Goal: Complete application form: Complete application form

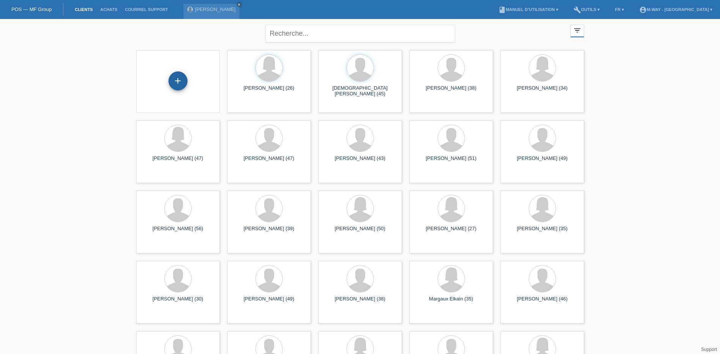
click at [176, 79] on div "+" at bounding box center [178, 80] width 19 height 19
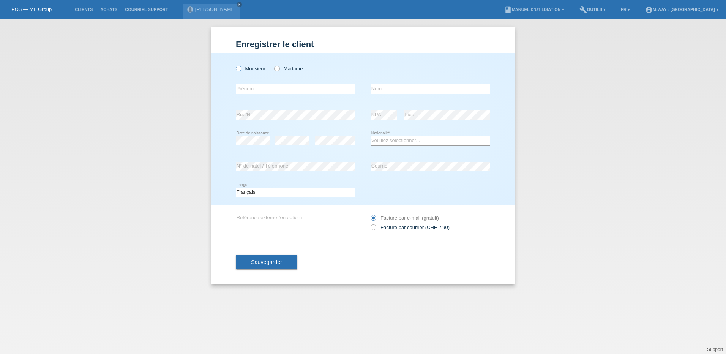
click at [244, 70] on label "Monsieur" at bounding box center [251, 69] width 30 height 6
click at [241, 70] on input "Monsieur" at bounding box center [238, 68] width 5 height 5
radio input "true"
click at [257, 88] on input "text" at bounding box center [296, 88] width 120 height 9
type input "[PERSON_NAME]"
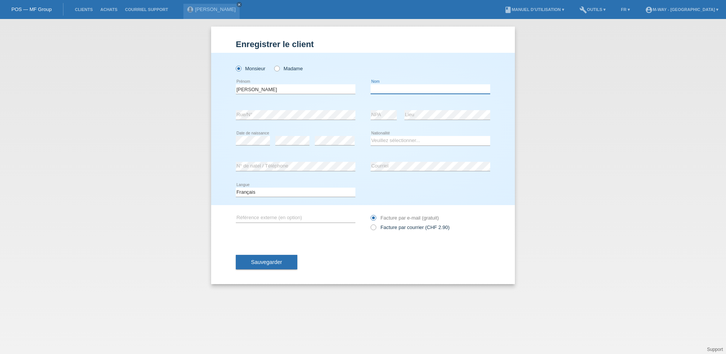
type input "B"
type input "[PERSON_NAME]"
click at [398, 142] on select "Veuillez sélectionner... Suisse Allemagne Autriche Liechtenstein ------------ A…" at bounding box center [430, 140] width 120 height 9
click at [370, 136] on select "Veuillez sélectionner... Suisse Allemagne Autriche Liechtenstein ------------ A…" at bounding box center [430, 140] width 120 height 9
click at [397, 144] on select "Veuillez sélectionner... Suisse Allemagne Autriche Liechtenstein ------------ A…" at bounding box center [430, 140] width 120 height 9
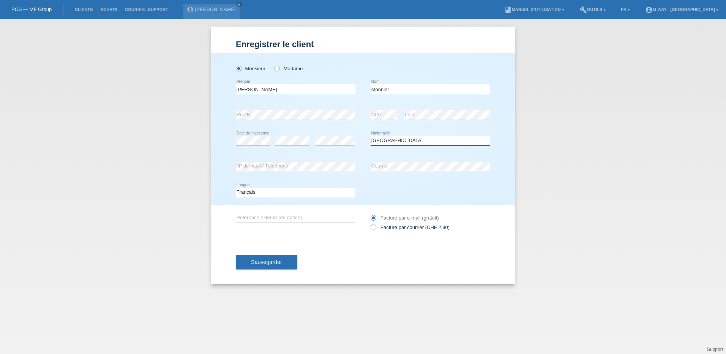
select select "FR"
click at [370, 136] on select "Veuillez sélectionner... Suisse Allemagne Autriche Liechtenstein ------------ A…" at bounding box center [430, 140] width 120 height 9
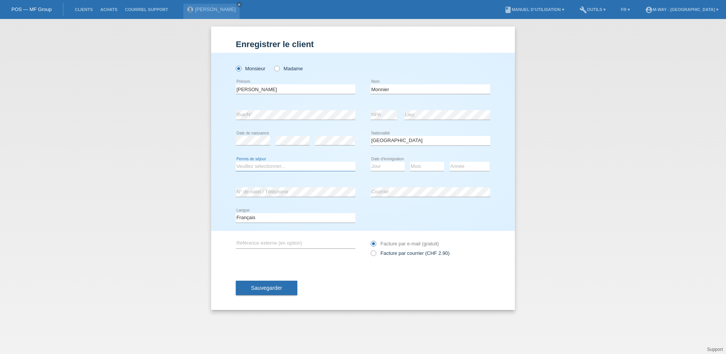
click at [265, 169] on select "Veuillez sélectionner... C B B - Statut de réfugié Autre" at bounding box center [296, 166] width 120 height 9
click at [236, 162] on select "Veuillez sélectionner... C B B - Statut de réfugié Autre" at bounding box center [296, 166] width 120 height 9
click at [381, 166] on select "Jour 01 02 03 04 05 06 07 08 09 10 11" at bounding box center [387, 166] width 34 height 9
click at [280, 166] on select "Veuillez sélectionner... C B B - Statut de réfugié Autre" at bounding box center [296, 166] width 120 height 9
select select "B"
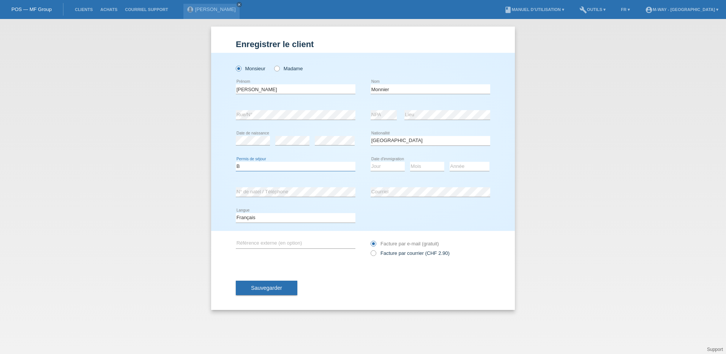
click at [236, 162] on select "Veuillez sélectionner... C B B - Statut de réfugié Autre" at bounding box center [296, 166] width 120 height 9
click at [386, 168] on select "Jour 01 02 03 04 05 06 07 08 09 10 11" at bounding box center [387, 166] width 34 height 9
select select "01"
click at [370, 162] on select "Jour 01 02 03 04 05 06 07 08 09 10 11" at bounding box center [387, 166] width 34 height 9
click at [430, 164] on select "Mois 01 02 03 04 05 06 07 08 09 10 11" at bounding box center [427, 166] width 34 height 9
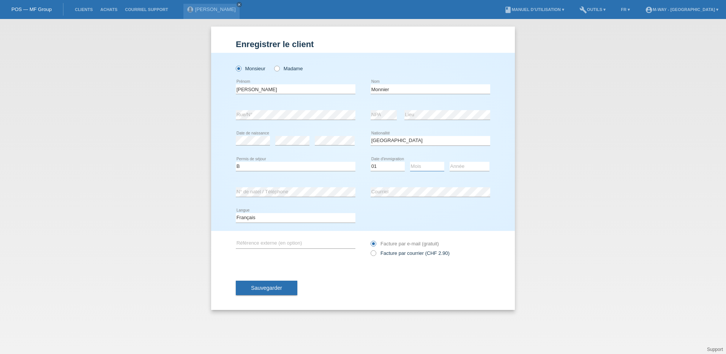
select select "09"
click at [410, 162] on select "Mois 01 02 03 04 05 06 07 08 09 10 11" at bounding box center [427, 166] width 34 height 9
click at [454, 165] on select "Année 2025 2024 2023 2022 2021 2020 2019 2018 2017 2016 2015 2014 2013 2012 201…" at bounding box center [469, 166] width 40 height 9
click at [384, 167] on select "Jour 01 02 03 04 05 06 07 08 09 10 11" at bounding box center [387, 166] width 34 height 9
select select "07"
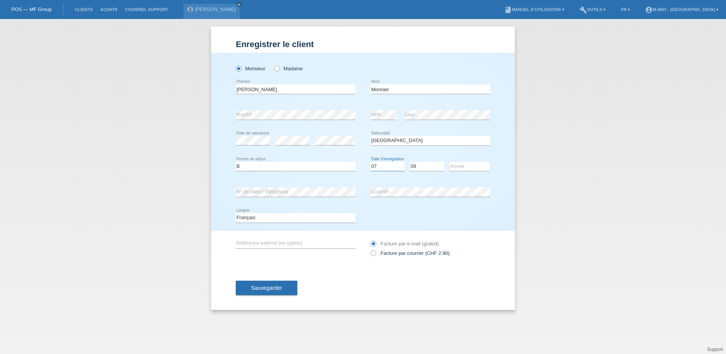
click at [370, 162] on select "Jour 01 02 03 04 05 06 07 08 09 10 11" at bounding box center [387, 166] width 34 height 9
click at [463, 165] on select "Année 2025 2024 2023 2022 2021 2020 2019 2018 2017 2016 2015 2014 2013 2012 201…" at bounding box center [469, 166] width 40 height 9
select select "2023"
click at [449, 162] on select "Année 2025 2024 2023 2022 2021 2020 2019 2018 2017 2016 2015 2014 2013 2012 201…" at bounding box center [469, 166] width 40 height 9
click at [279, 290] on span "Sauvegarder" at bounding box center [266, 288] width 31 height 6
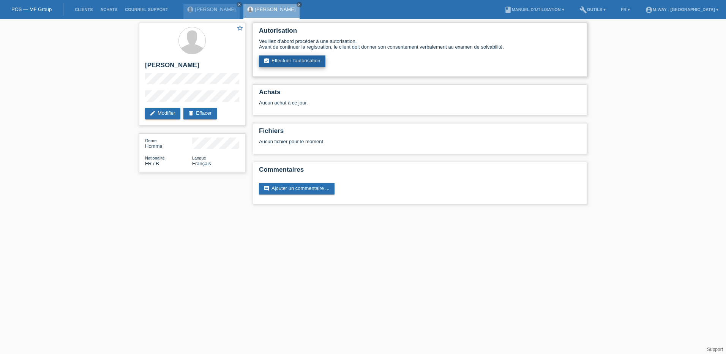
click at [314, 65] on link "assignment_turned_in Effectuer l’autorisation" at bounding box center [292, 60] width 66 height 11
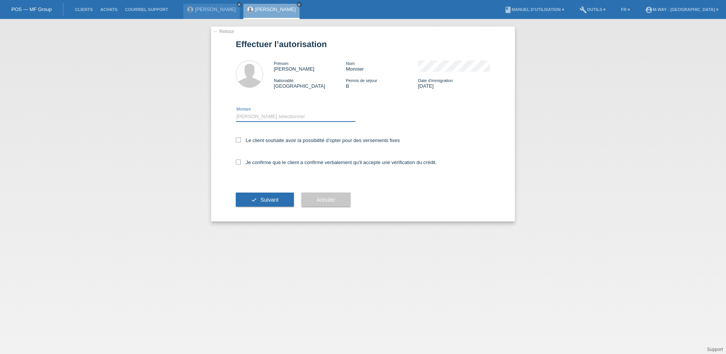
click at [269, 113] on select "Veuillez sélectionner CHF 1.00 - CHF 499.00 CHF 500.00 - CHF 1'999.00 CHF 2'000…" at bounding box center [296, 116] width 120 height 9
select select "3"
click at [236, 112] on select "Veuillez sélectionner CHF 1.00 - CHF 499.00 CHF 500.00 - CHF 1'999.00 CHF 2'000…" at bounding box center [296, 116] width 120 height 9
click at [266, 140] on label "Le client souhaite avoir la possibilité d’opter pour des versements fixes" at bounding box center [318, 140] width 164 height 6
click at [241, 140] on input "Le client souhaite avoir la possibilité d’opter pour des versements fixes" at bounding box center [238, 139] width 5 height 5
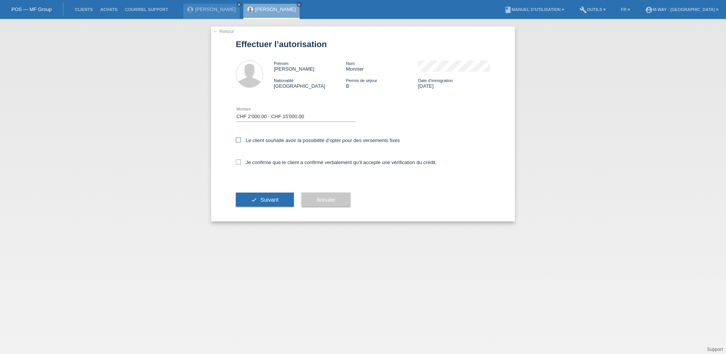
checkbox input "true"
click at [271, 163] on label "Je confirme que le client a confirmé verbalement qu'il accepte une vérification…" at bounding box center [336, 162] width 201 height 6
click at [241, 163] on input "Je confirme que le client a confirmé verbalement qu'il accepte une vérification…" at bounding box center [238, 161] width 5 height 5
checkbox input "true"
click at [272, 200] on span "Suivant" at bounding box center [269, 200] width 18 height 6
